Goal: Task Accomplishment & Management: Manage account settings

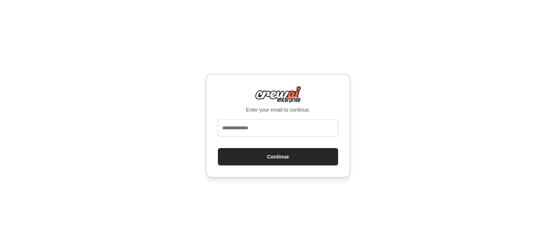
type input "**********"
click at [285, 154] on button "Continue" at bounding box center [278, 156] width 120 height 17
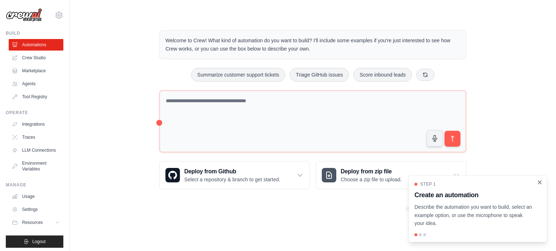
click at [539, 183] on icon "Close walkthrough" at bounding box center [539, 182] width 7 height 7
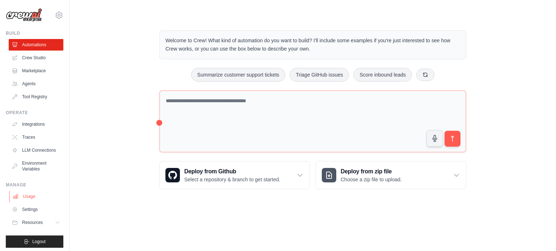
click at [11, 203] on link "Usage" at bounding box center [36, 197] width 55 height 12
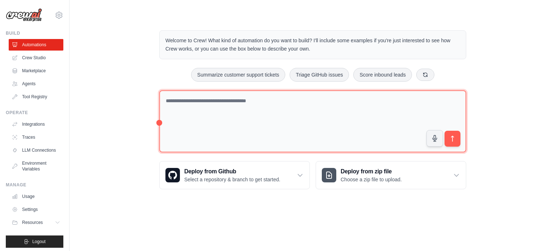
click at [241, 100] on textarea at bounding box center [312, 121] width 307 height 63
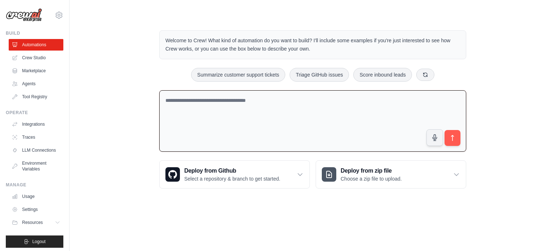
click at [398, 209] on body "kushwahavikas527@gmail.com Settings Build Automations Crew Studio" at bounding box center [278, 125] width 556 height 251
click at [303, 172] on icon at bounding box center [299, 174] width 7 height 7
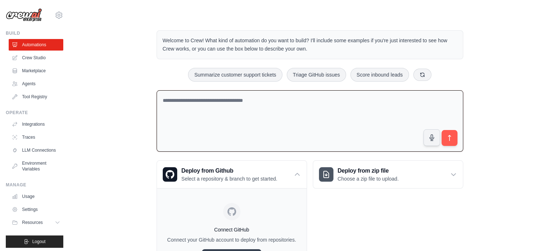
scroll to position [44, 0]
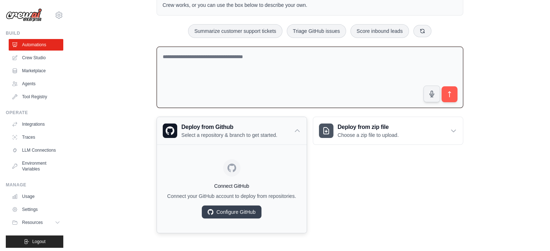
click at [297, 127] on icon at bounding box center [297, 130] width 7 height 7
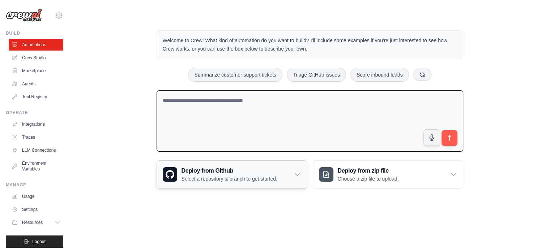
scroll to position [0, 0]
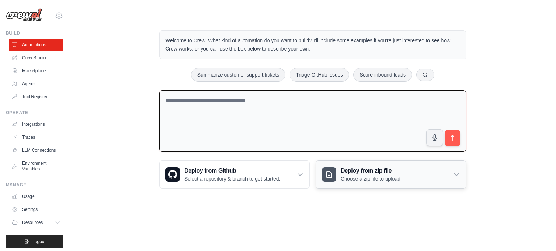
click at [456, 173] on icon at bounding box center [456, 174] width 7 height 7
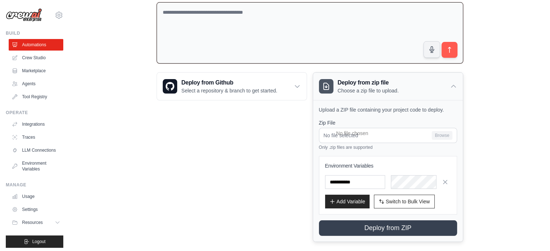
scroll to position [90, 0]
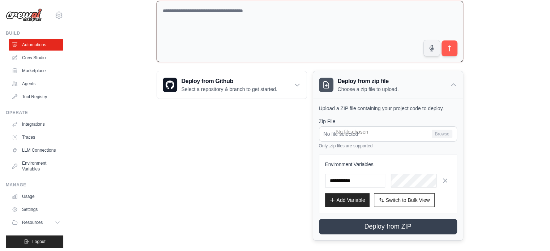
click at [453, 82] on icon at bounding box center [453, 84] width 7 height 7
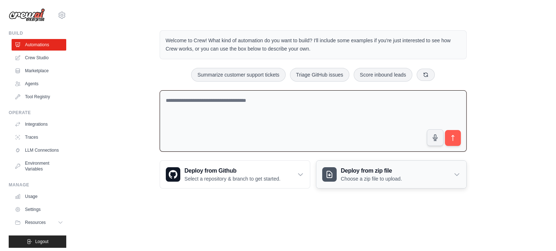
scroll to position [0, 0]
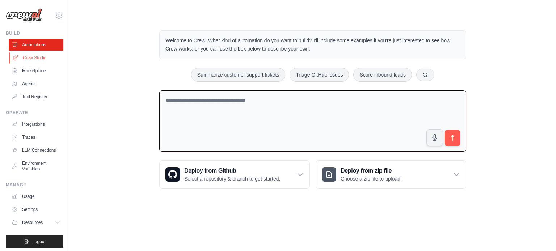
click at [27, 60] on link "Crew Studio" at bounding box center [36, 58] width 55 height 12
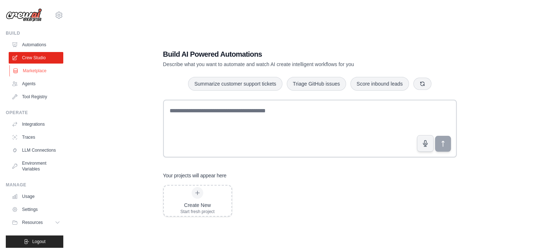
click at [39, 72] on link "Marketplace" at bounding box center [36, 71] width 55 height 12
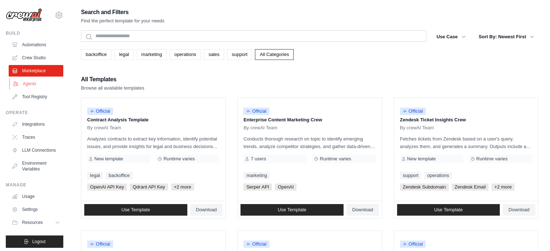
click at [34, 83] on link "Agents" at bounding box center [36, 84] width 55 height 12
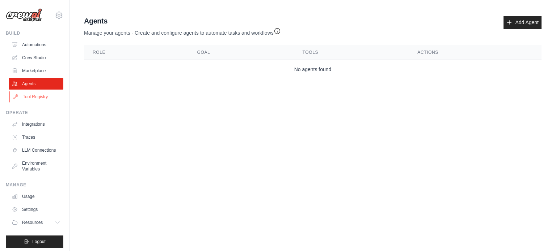
click at [26, 95] on link "Tool Registry" at bounding box center [36, 97] width 55 height 12
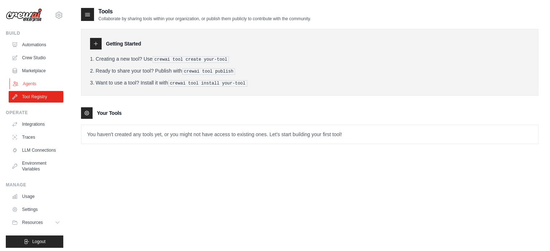
click at [32, 82] on link "Agents" at bounding box center [36, 84] width 55 height 12
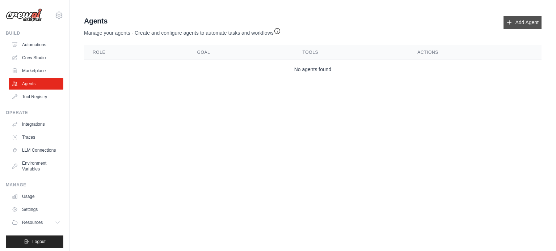
click at [518, 25] on link "Add Agent" at bounding box center [522, 22] width 38 height 13
click at [518, 21] on link "Add Agent" at bounding box center [522, 22] width 38 height 13
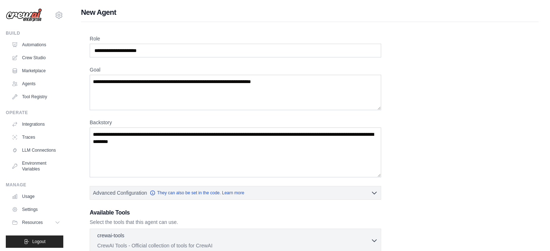
scroll to position [135, 0]
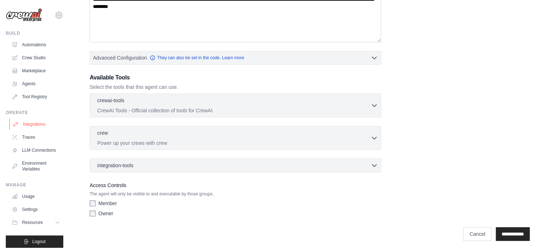
click at [29, 126] on link "Integrations" at bounding box center [36, 125] width 55 height 12
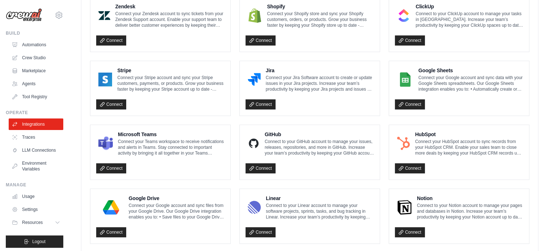
scroll to position [427, 0]
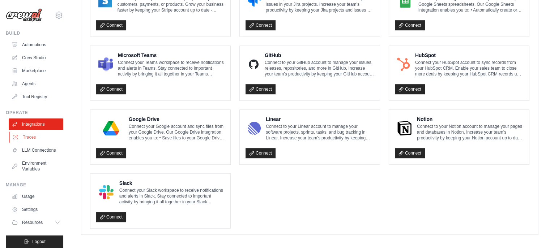
click at [28, 136] on link "Traces" at bounding box center [36, 138] width 55 height 12
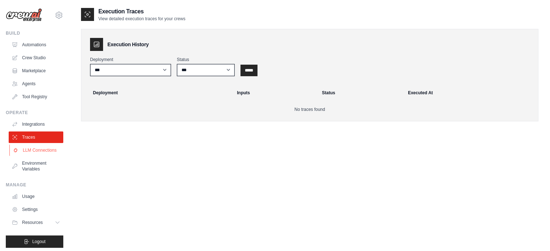
click at [32, 152] on link "LLM Connections" at bounding box center [36, 151] width 55 height 12
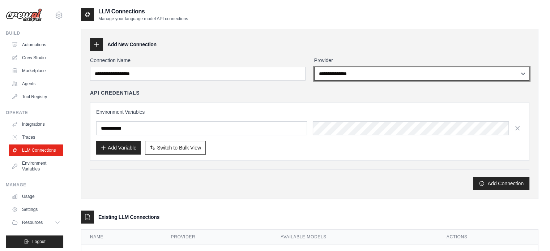
click at [334, 78] on select "**********" at bounding box center [422, 74] width 216 height 14
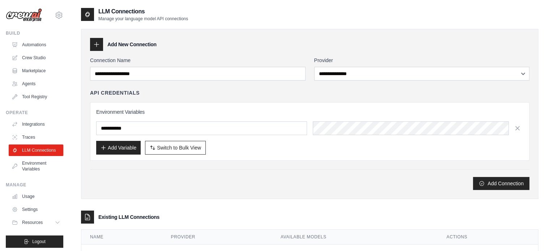
click at [380, 66] on div "**********" at bounding box center [422, 69] width 216 height 24
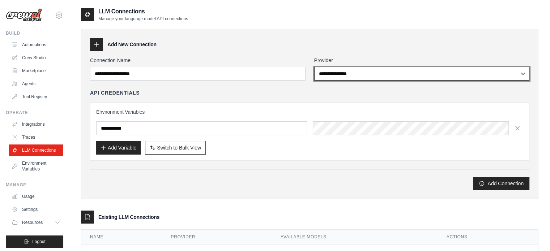
click at [379, 73] on select "**********" at bounding box center [422, 74] width 216 height 14
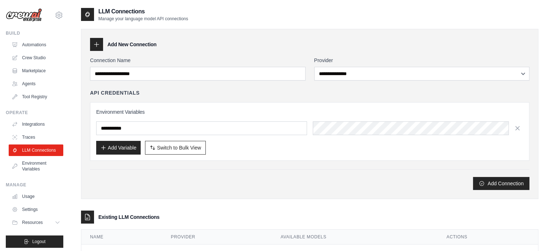
click at [289, 188] on div "Add Connection" at bounding box center [310, 183] width 440 height 13
click at [336, 187] on div "Add Connection" at bounding box center [310, 183] width 440 height 13
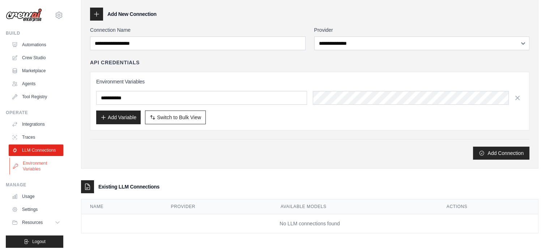
click at [28, 175] on link "Environment Variables" at bounding box center [36, 166] width 55 height 17
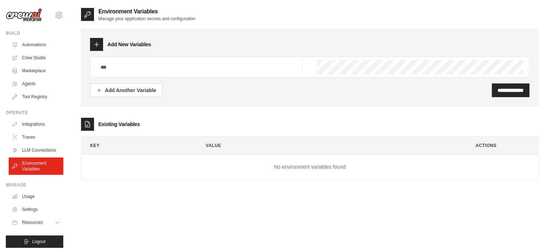
scroll to position [8, 0]
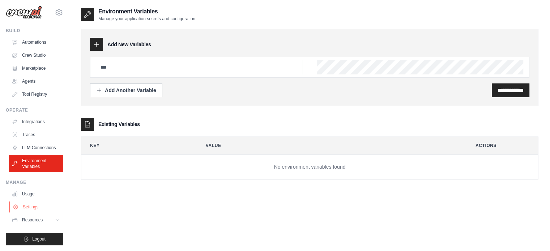
click at [31, 211] on link "Settings" at bounding box center [36, 208] width 55 height 12
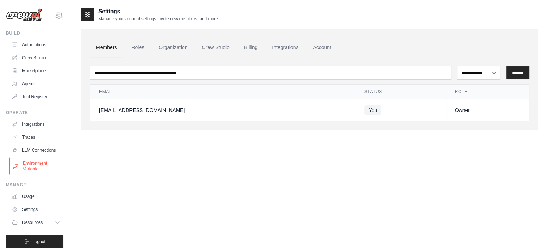
scroll to position [8, 0]
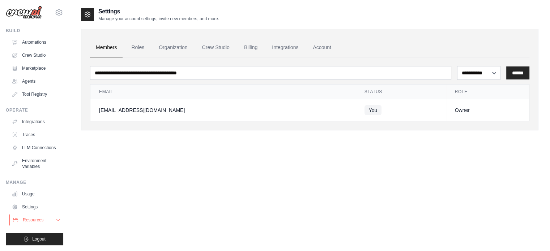
click at [55, 221] on icon at bounding box center [58, 220] width 6 height 6
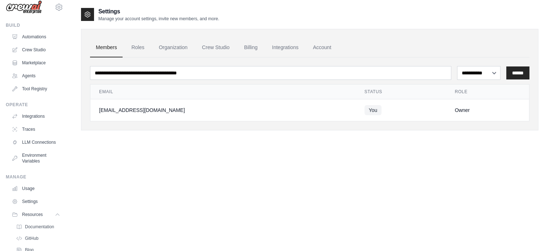
scroll to position [54, 0]
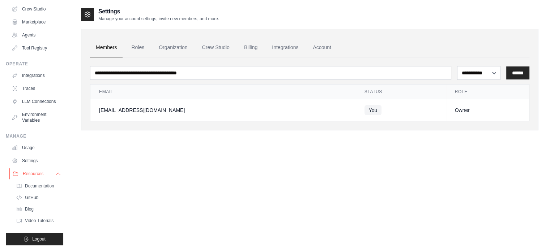
click at [55, 173] on icon at bounding box center [58, 174] width 6 height 6
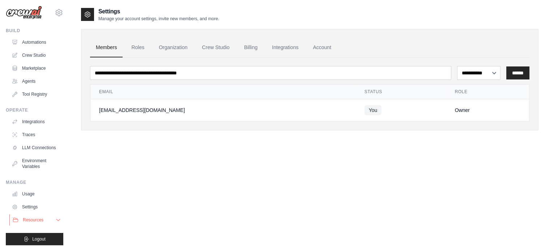
scroll to position [8, 0]
drag, startPoint x: 347, startPoint y: 108, endPoint x: 427, endPoint y: 101, distance: 79.6
click at [427, 101] on td "You" at bounding box center [401, 111] width 90 height 22
click at [397, 208] on div "**********" at bounding box center [310, 132] width 458 height 251
click at [55, 219] on icon at bounding box center [58, 220] width 6 height 6
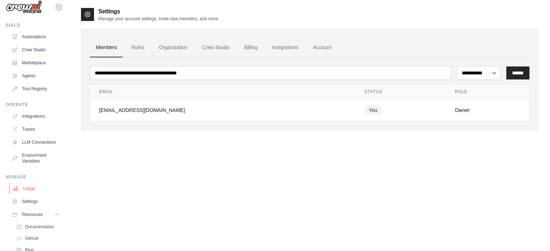
scroll to position [54, 0]
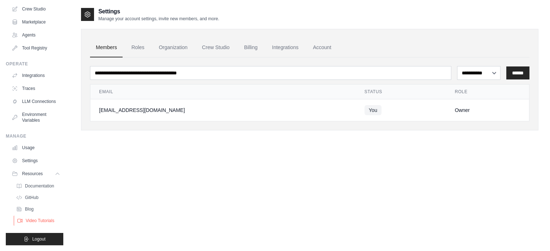
click at [42, 222] on span "Video Tutorials" at bounding box center [40, 221] width 29 height 6
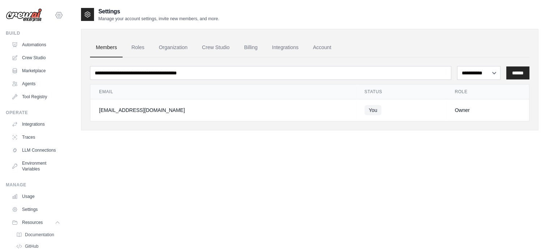
click at [55, 19] on icon at bounding box center [59, 15] width 9 height 9
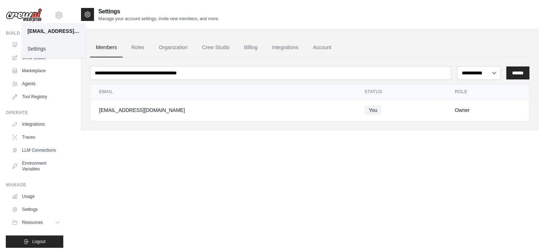
click at [46, 45] on link "Settings" at bounding box center [54, 48] width 64 height 13
click at [318, 49] on link "Account" at bounding box center [322, 48] width 30 height 20
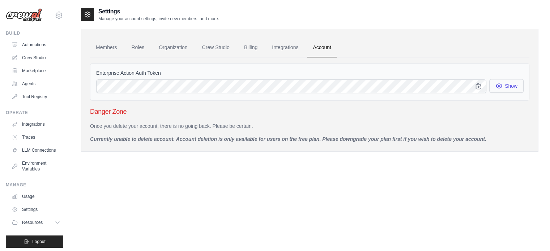
click at [502, 88] on icon "button" at bounding box center [499, 85] width 7 height 7
click at [502, 88] on icon "button" at bounding box center [499, 86] width 6 height 5
click at [366, 204] on div "Settings Manage your account settings, invite new members, and more. Members Ro…" at bounding box center [310, 132] width 458 height 251
click at [253, 49] on link "Billing" at bounding box center [250, 48] width 25 height 20
